Goal: Task Accomplishment & Management: Manage account settings

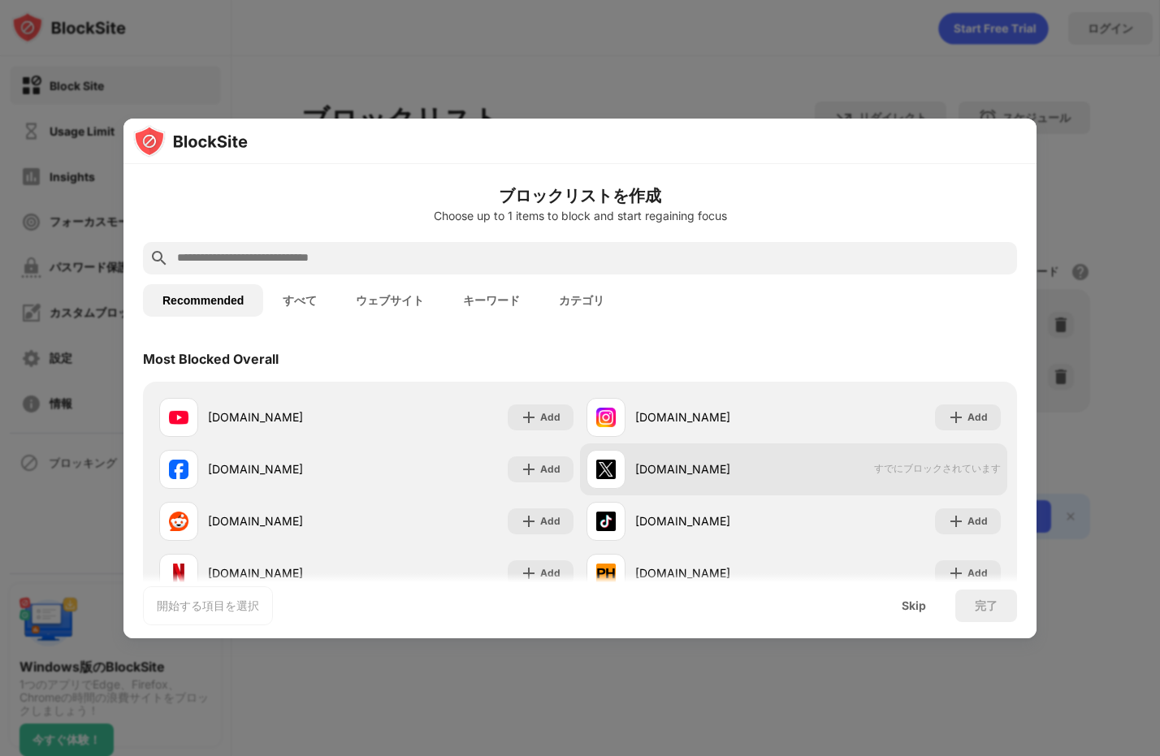
click at [743, 471] on div "[DOMAIN_NAME]" at bounding box center [714, 469] width 158 height 17
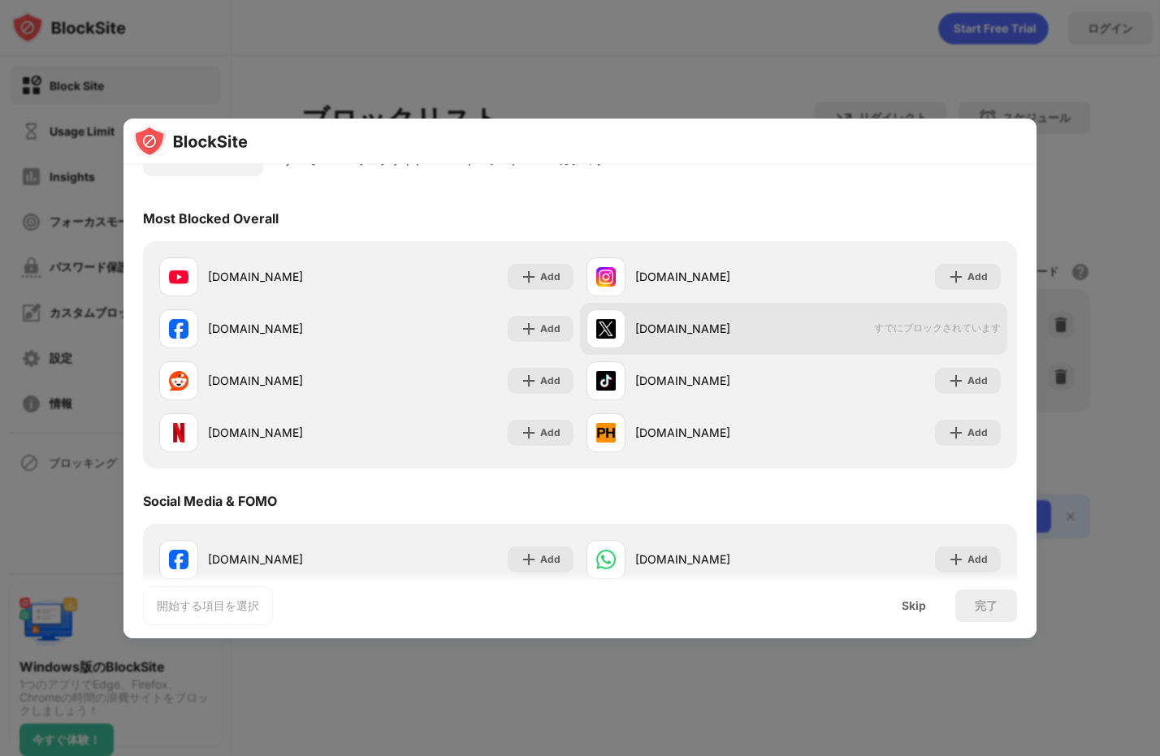
scroll to position [154, 0]
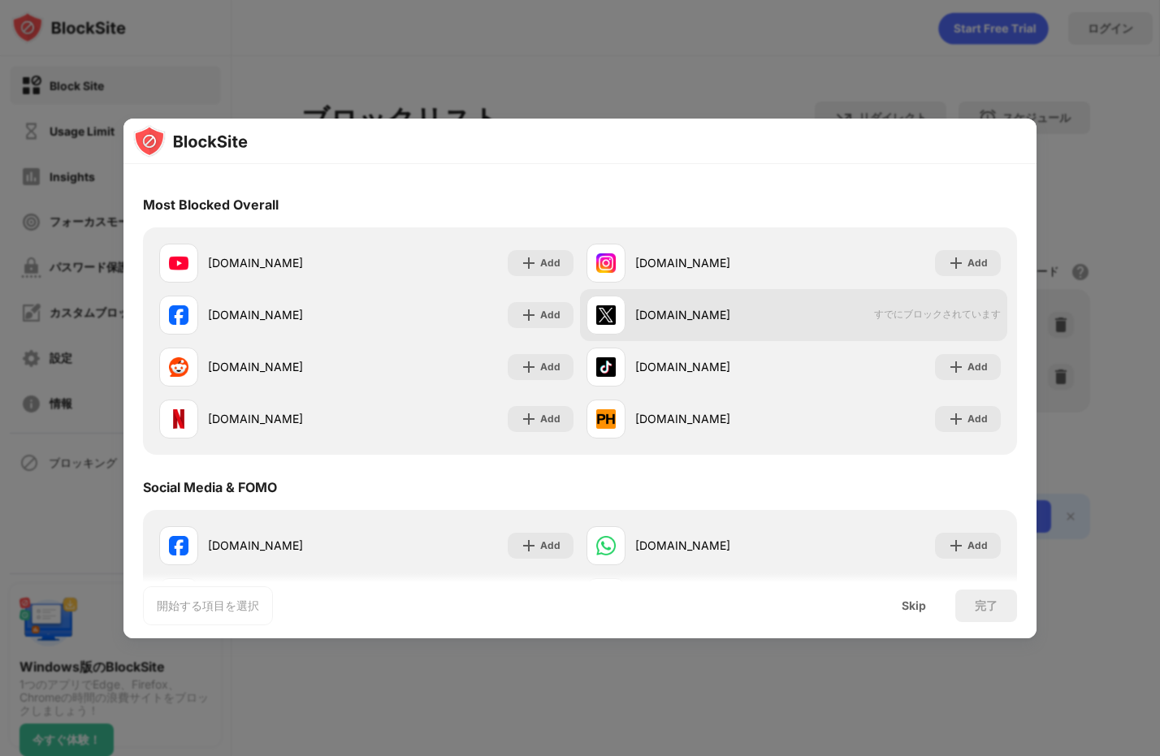
click at [935, 322] on span "すでにブロックされています" at bounding box center [937, 315] width 127 height 14
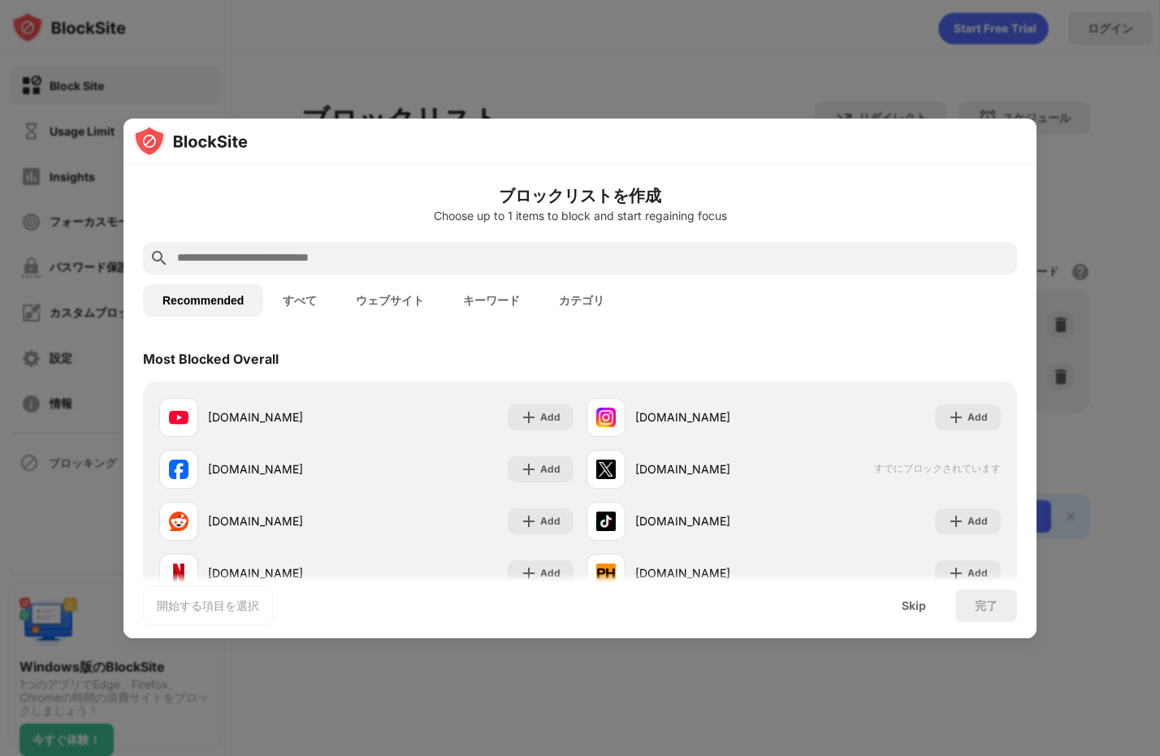
click at [611, 214] on div "Choose up to 1 items to block and start regaining focus" at bounding box center [580, 216] width 874 height 13
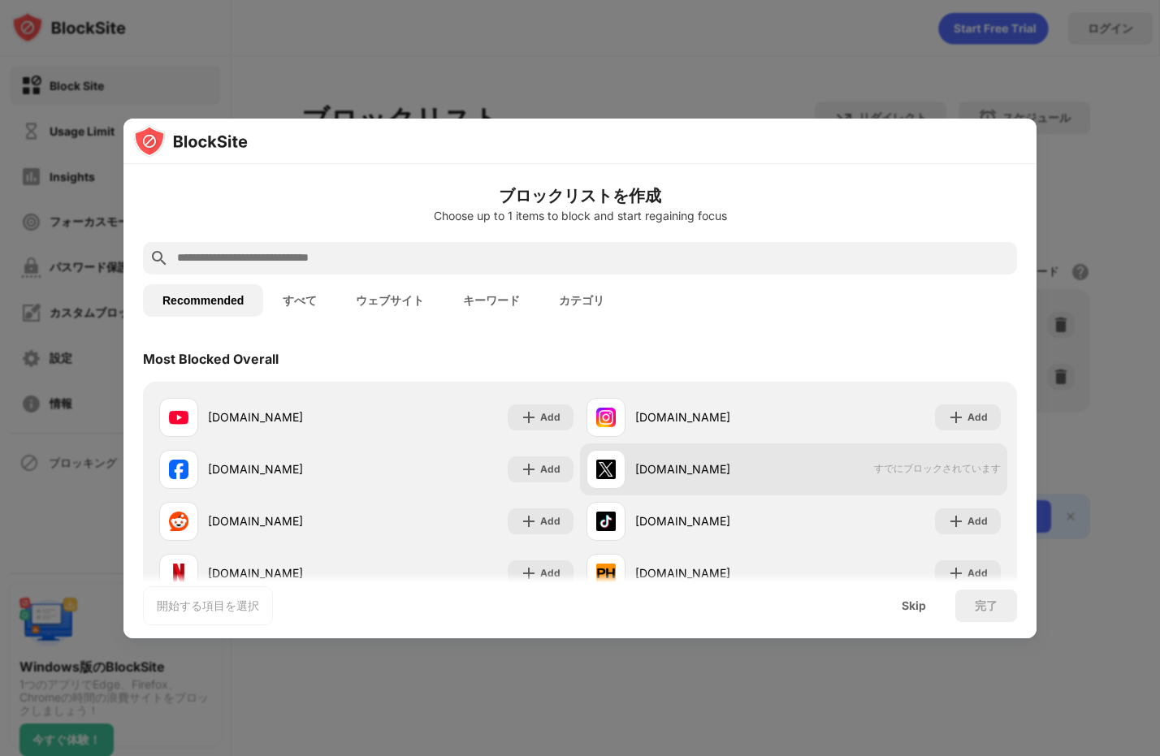
click at [803, 463] on div "[DOMAIN_NAME] すでにブロックされています" at bounding box center [793, 470] width 427 height 52
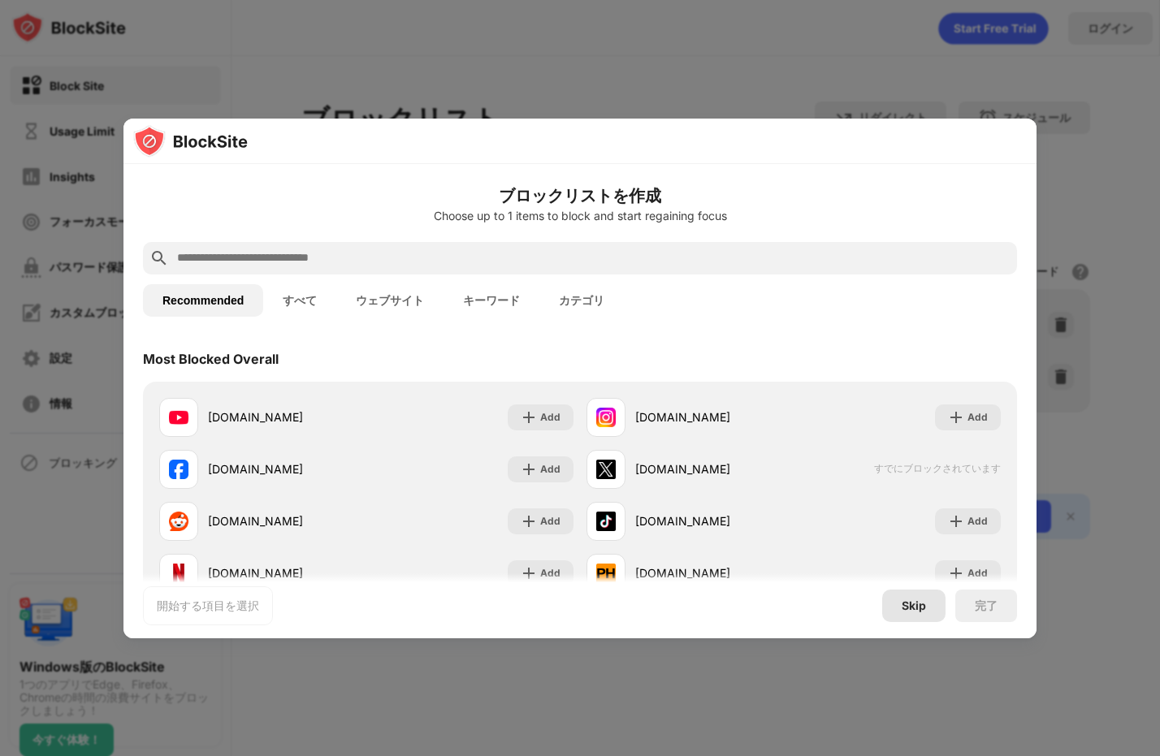
click at [913, 600] on div "Skip" at bounding box center [914, 606] width 24 height 13
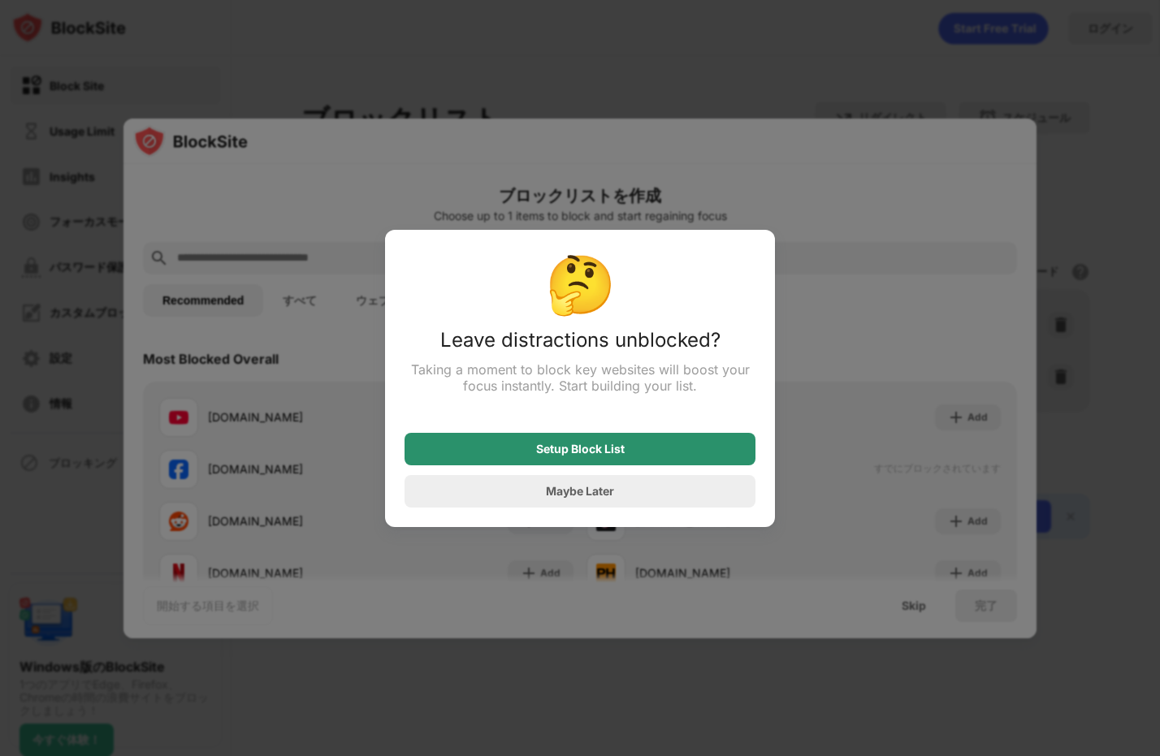
click at [639, 447] on div "Setup Block List" at bounding box center [580, 449] width 351 height 32
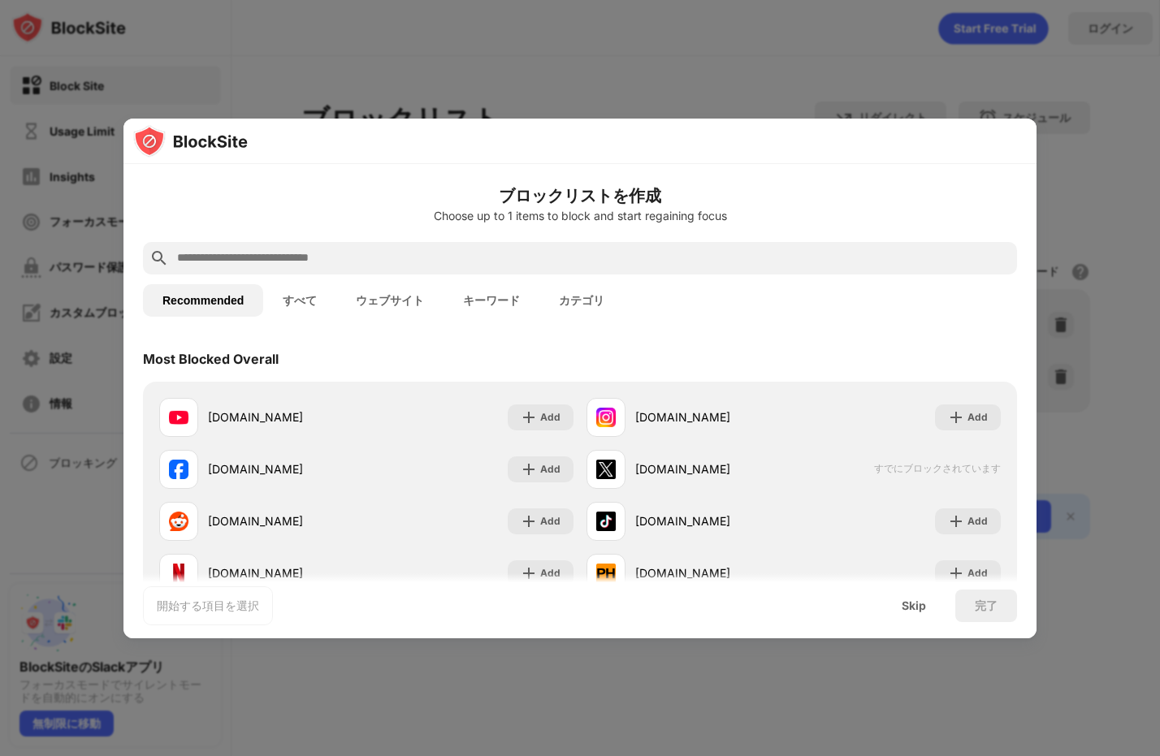
click at [356, 66] on div at bounding box center [580, 378] width 1160 height 756
click at [899, 596] on div "Skip" at bounding box center [913, 606] width 63 height 32
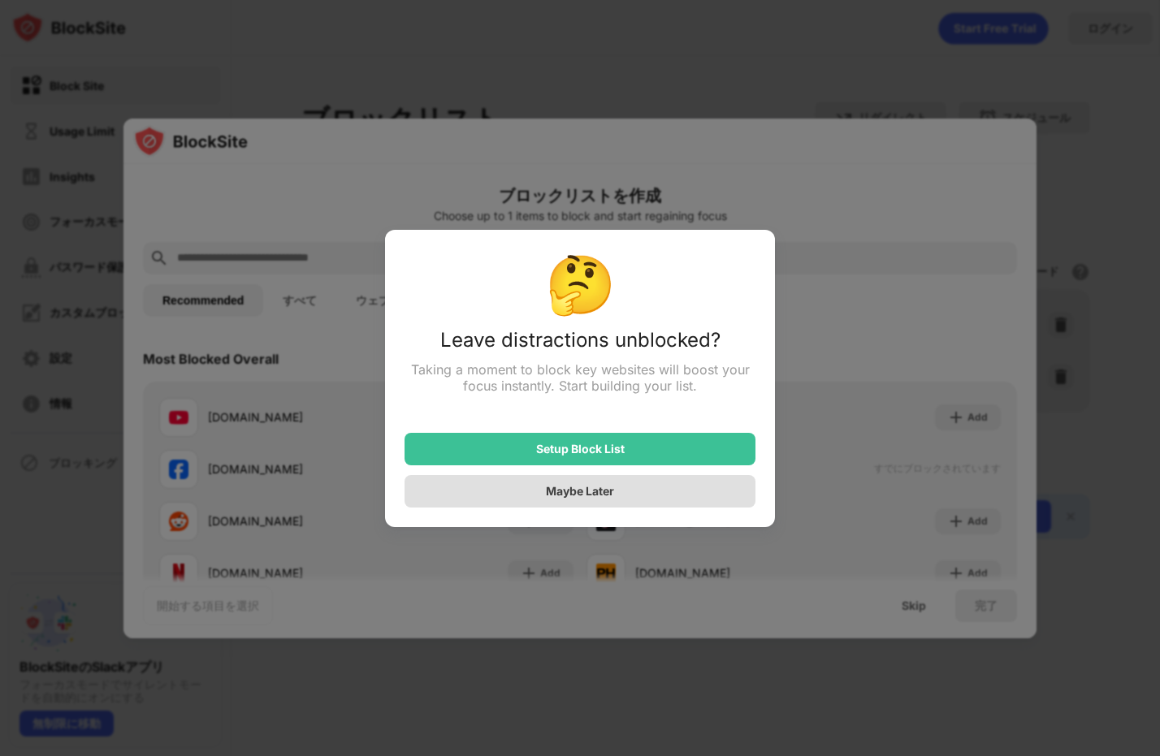
click at [559, 498] on div "Maybe Later" at bounding box center [580, 491] width 68 height 14
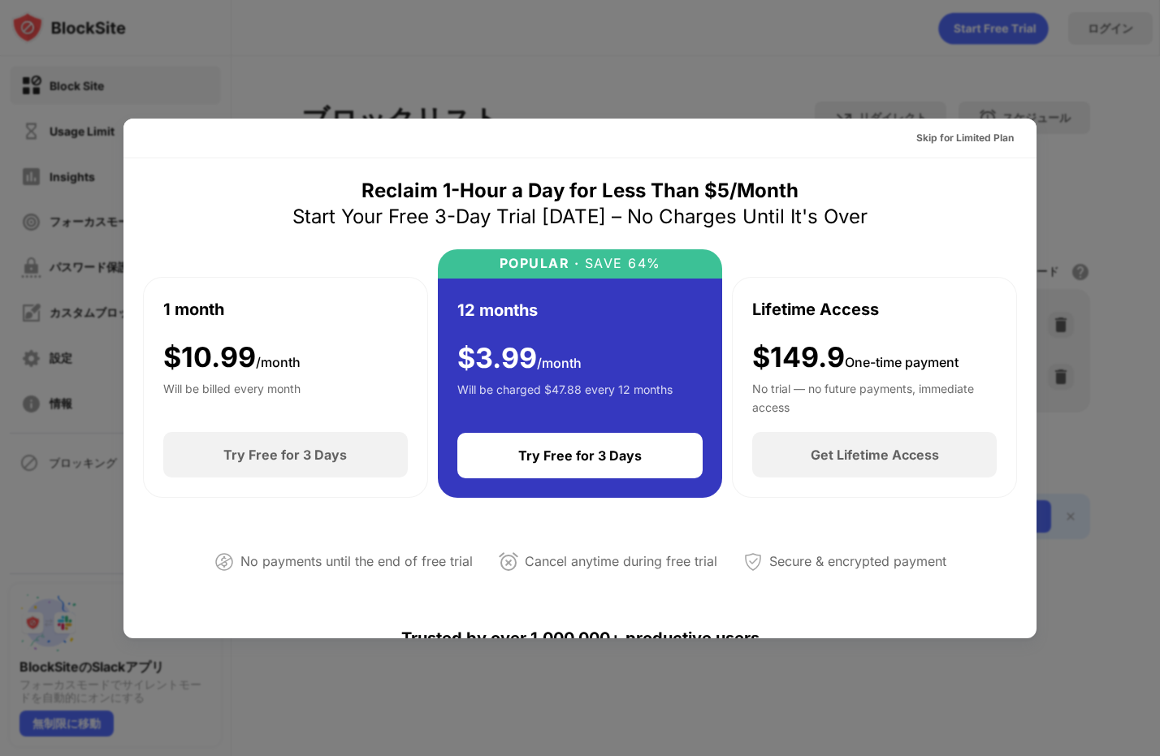
click at [768, 58] on div at bounding box center [580, 378] width 1160 height 756
click at [916, 132] on div "Skip for Limited Plan" at bounding box center [964, 138] width 97 height 16
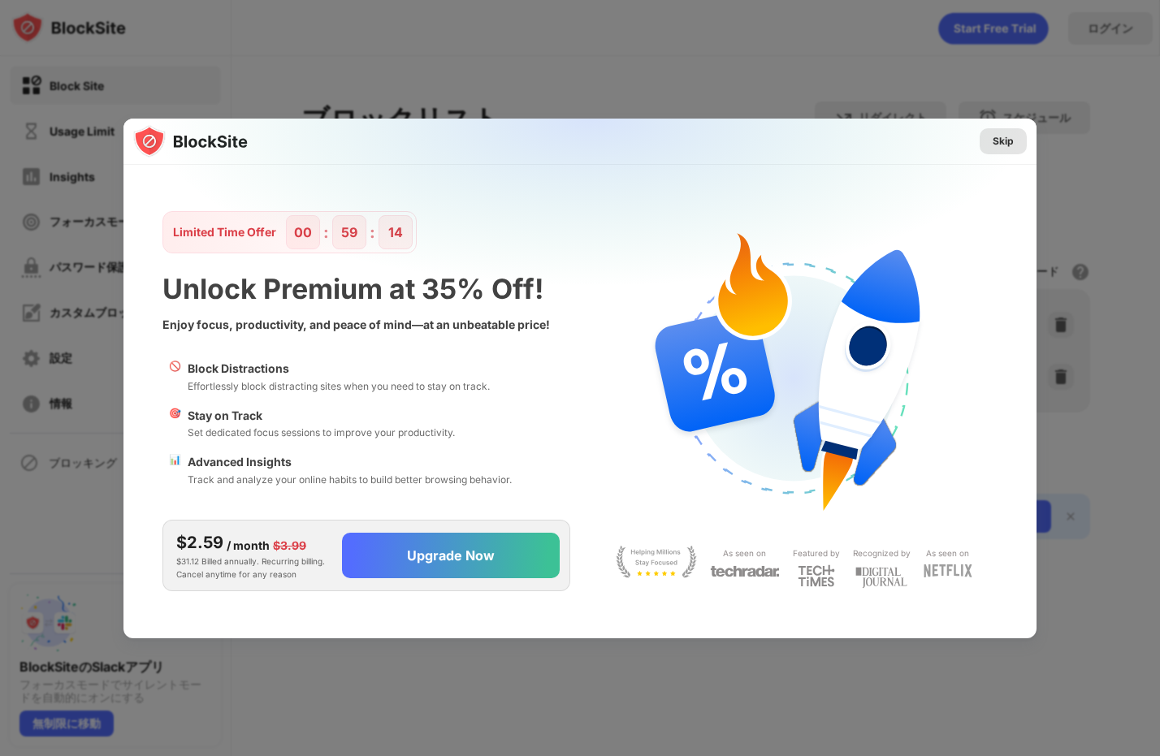
click at [1011, 141] on div "Skip" at bounding box center [1003, 141] width 21 height 16
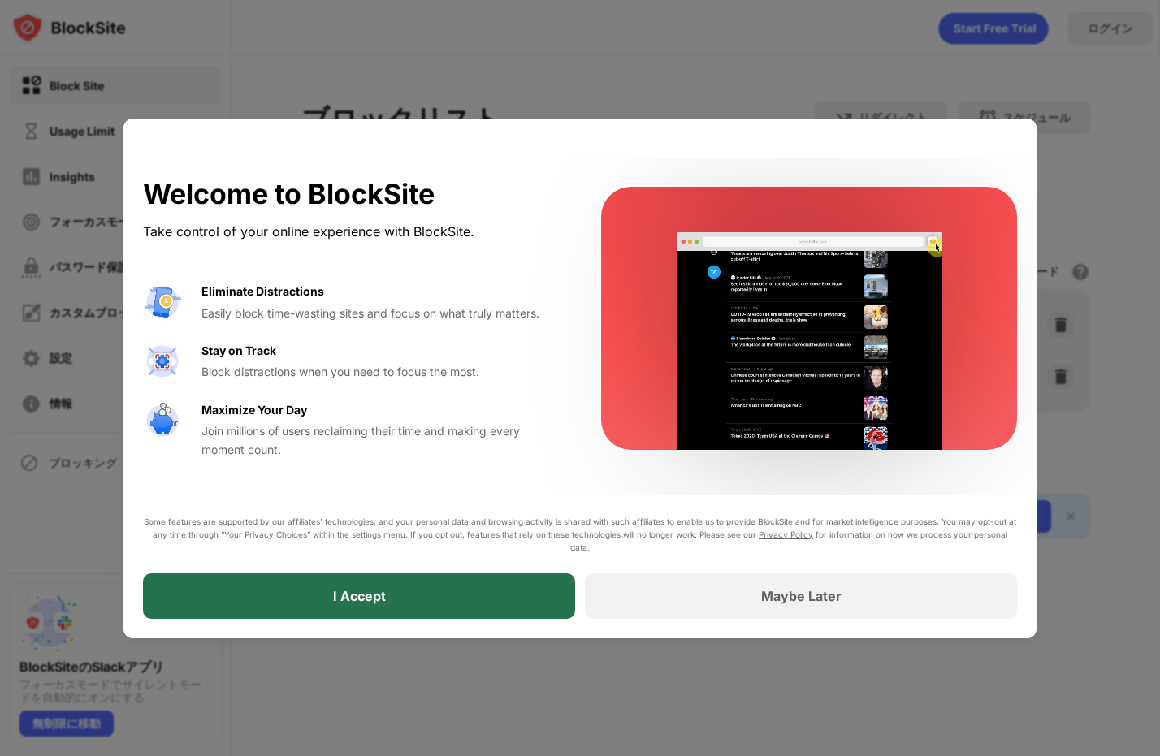
click at [373, 592] on div "I Accept" at bounding box center [359, 596] width 53 height 16
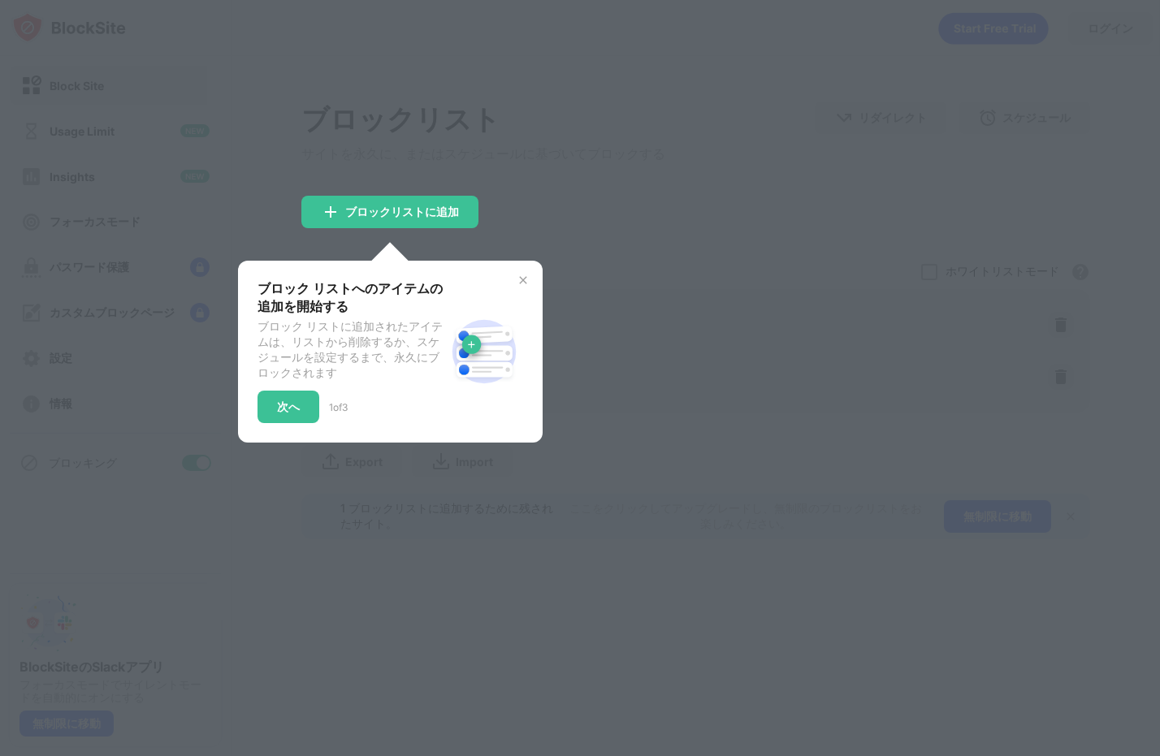
click at [521, 278] on div "ブロック リストへのアイテムの追加を開始する ブロック リストに追加されたアイテムは、リストから削除するか、スケジュールを設定するまで、永久にブロックされます…" at bounding box center [390, 352] width 305 height 182
click at [526, 285] on img at bounding box center [523, 280] width 13 height 13
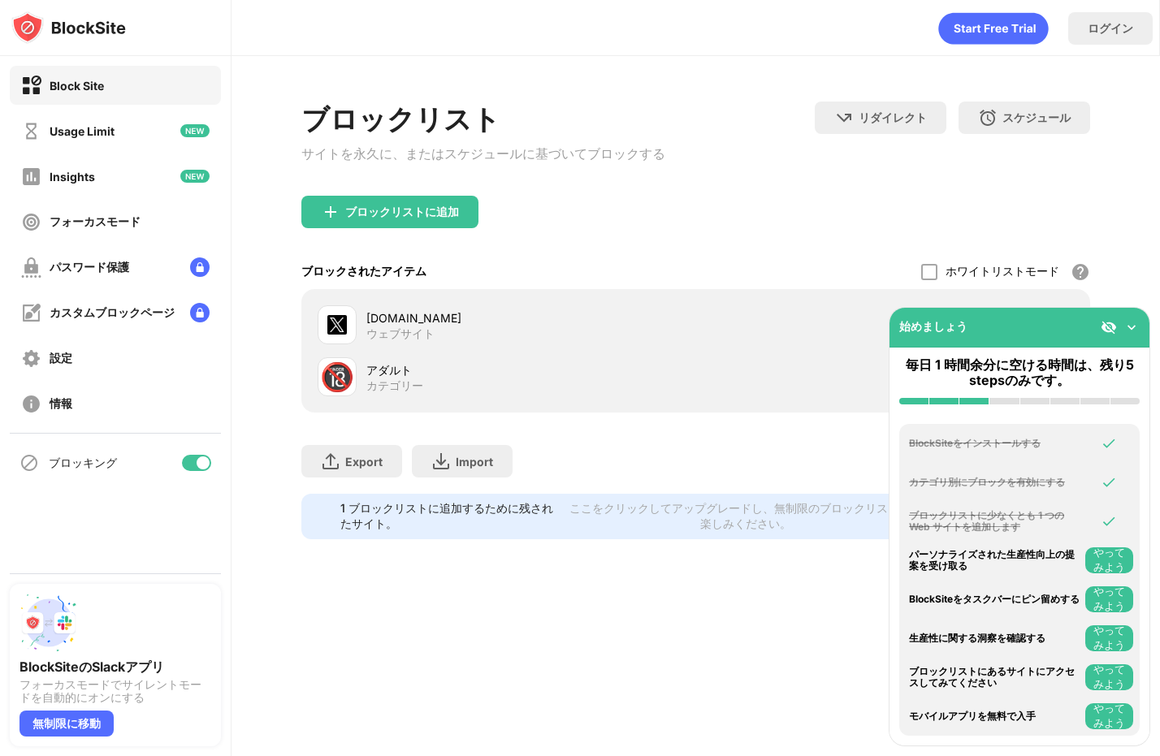
click at [1128, 326] on img at bounding box center [1132, 327] width 16 height 16
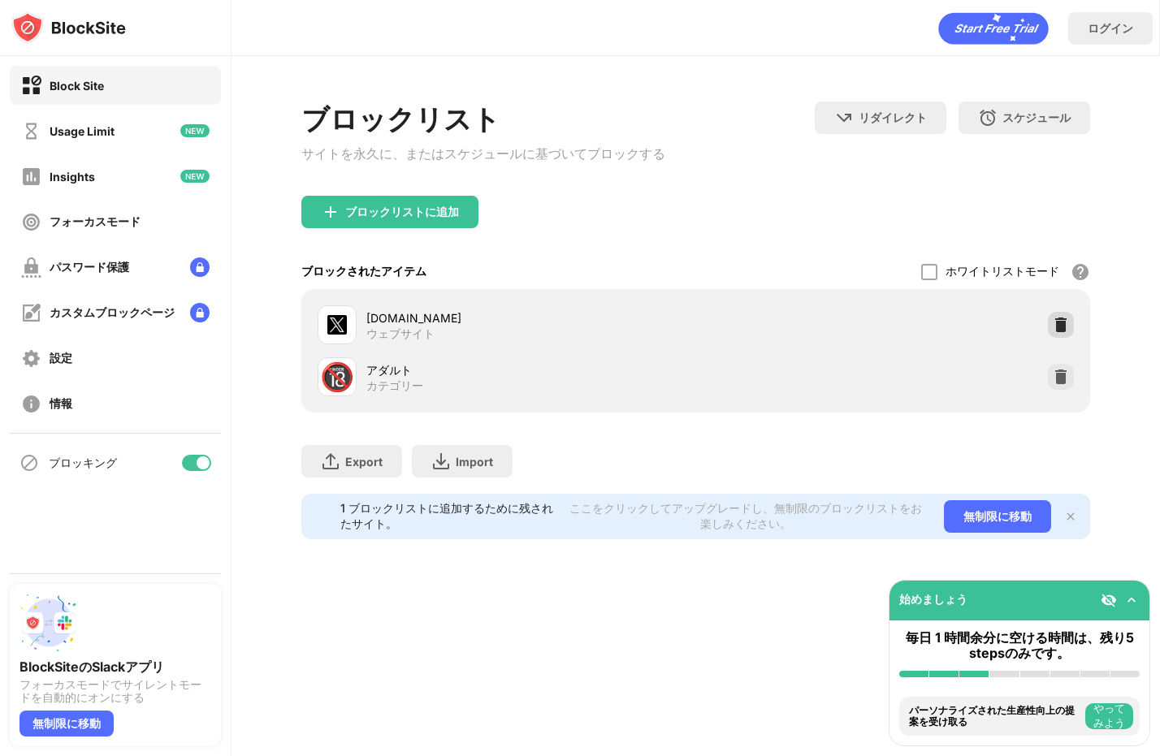
click at [1066, 327] on img at bounding box center [1061, 325] width 16 height 16
